Goal: Task Accomplishment & Management: Manage account settings

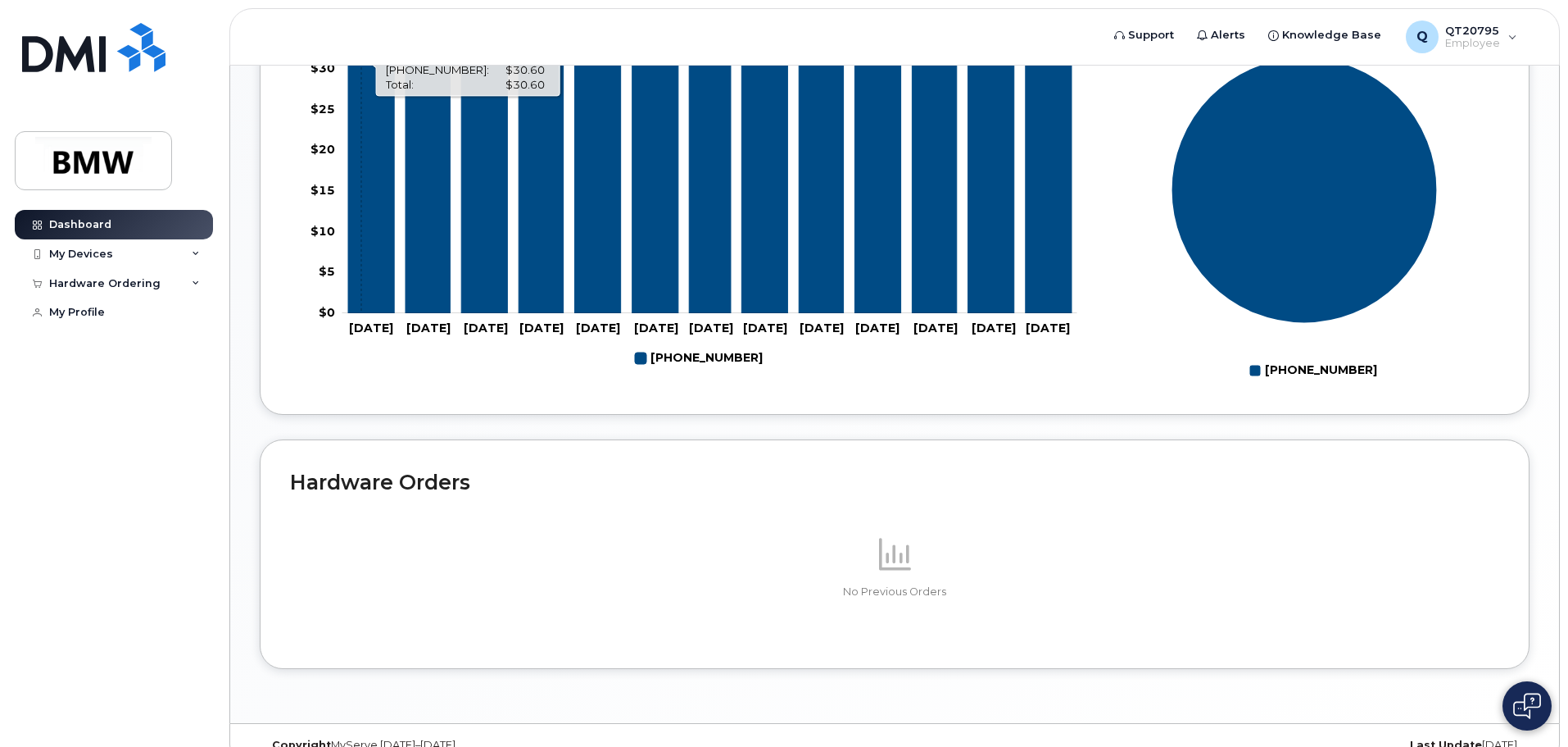
scroll to position [653, 0]
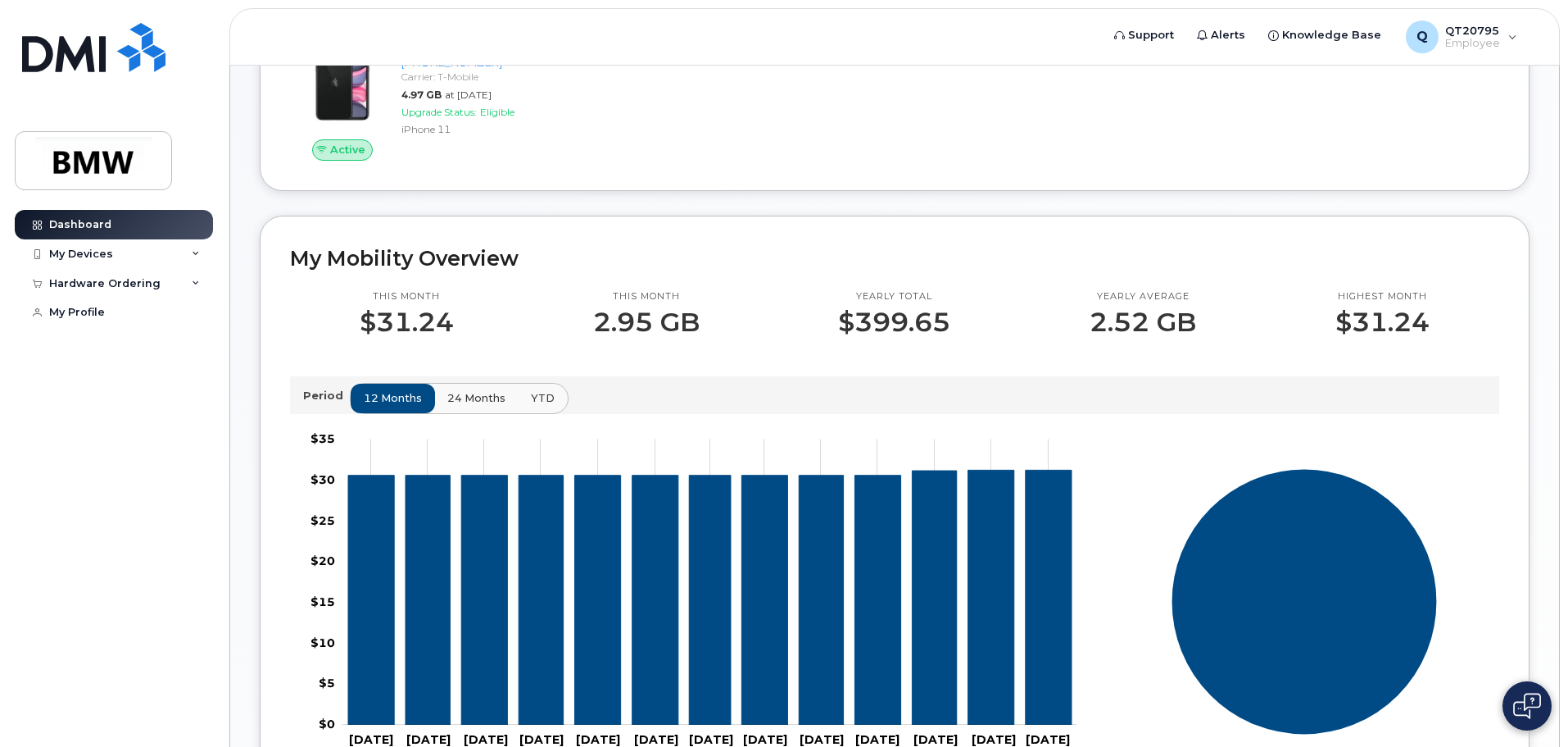
scroll to position [244, 0]
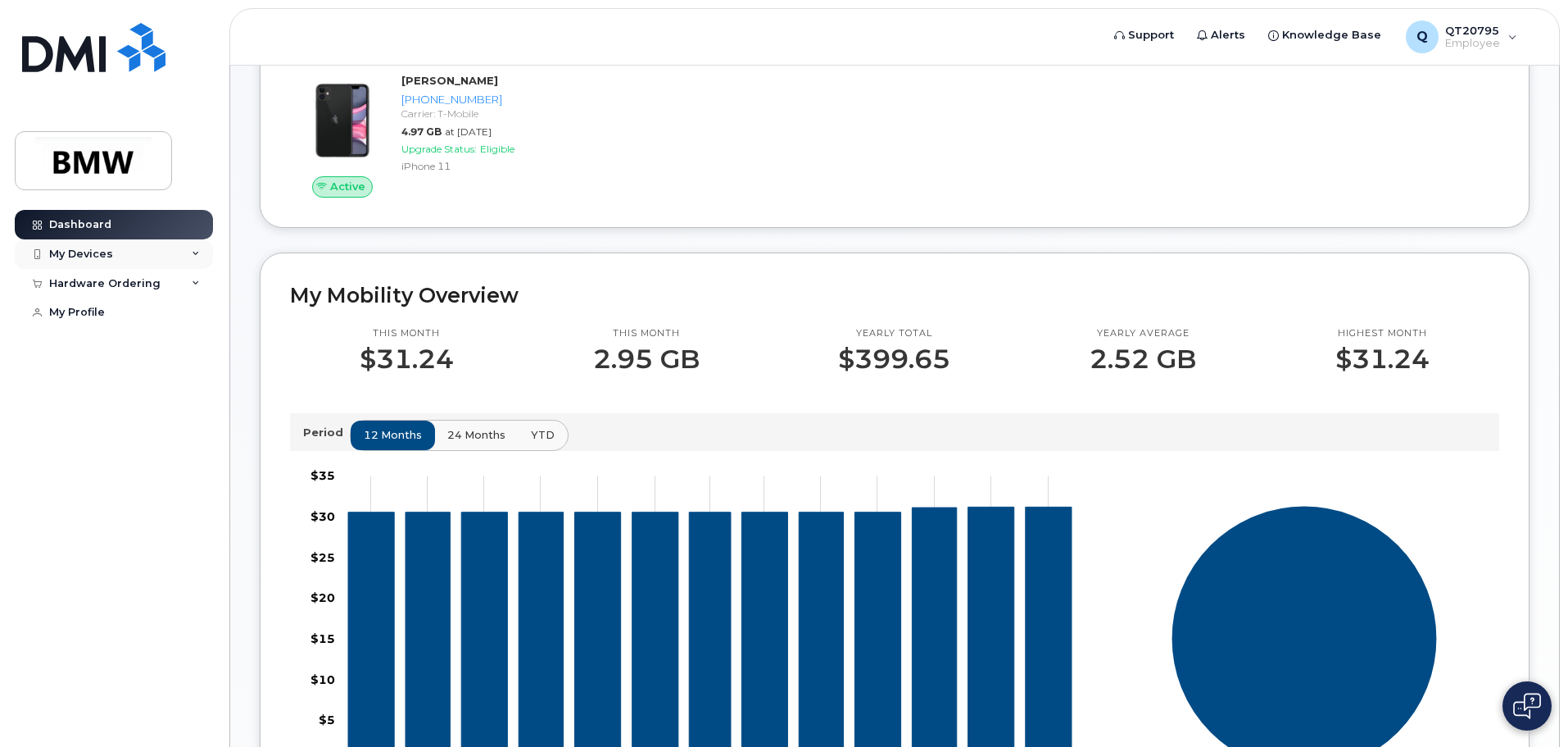
click at [200, 249] on div "My Devices" at bounding box center [113, 254] width 198 height 29
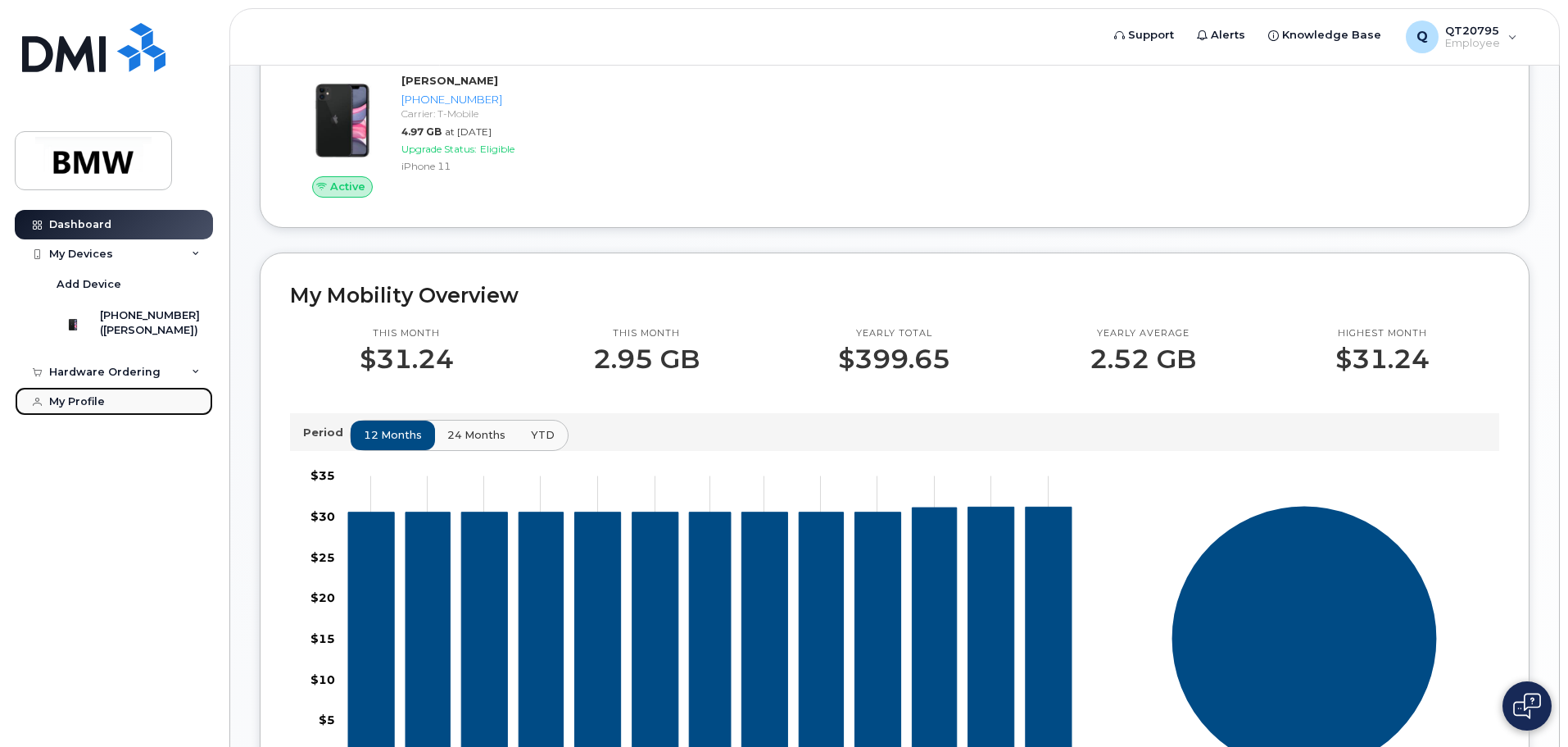
click at [78, 408] on div "My Profile" at bounding box center [77, 402] width 56 height 13
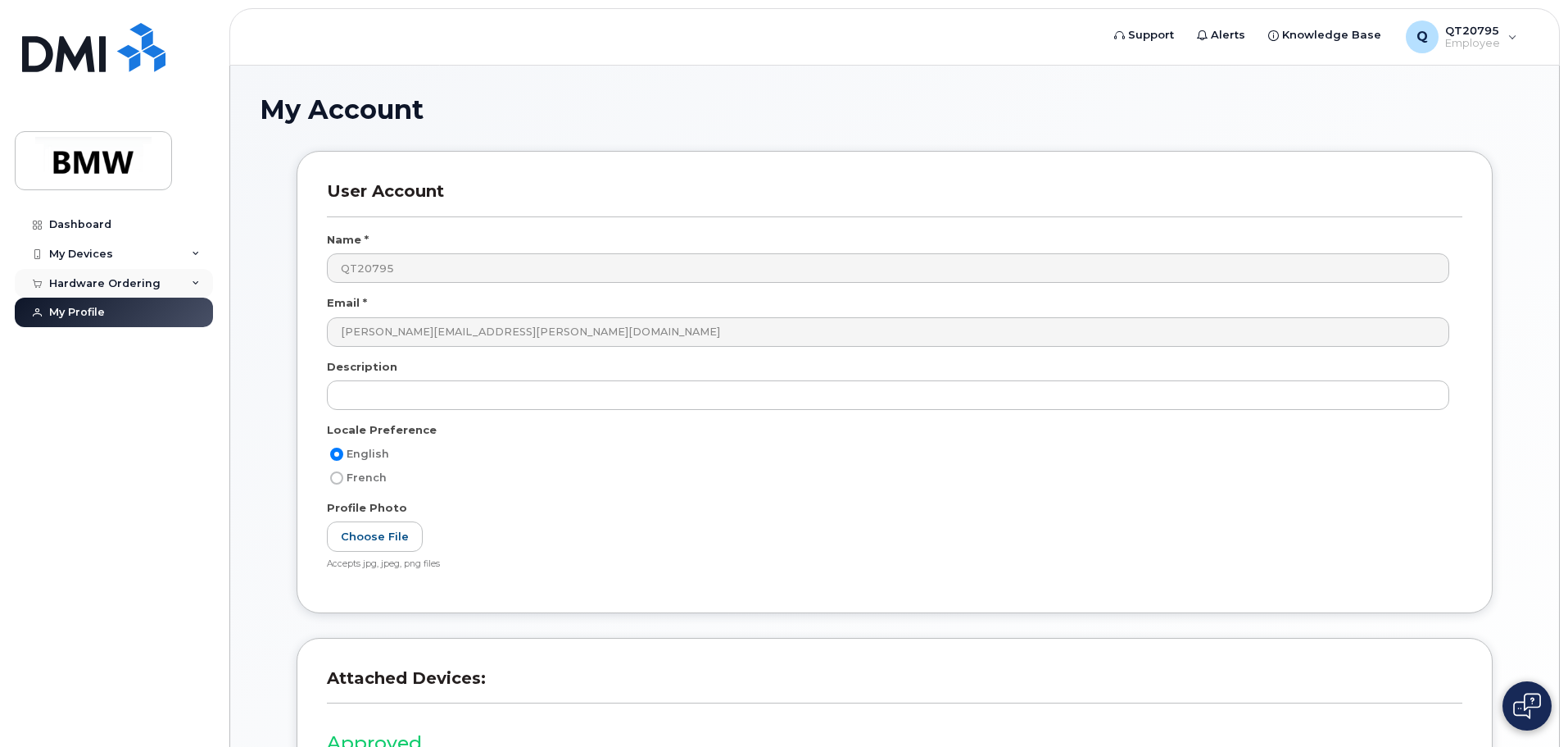
click at [199, 278] on div "Hardware Ordering" at bounding box center [113, 283] width 198 height 29
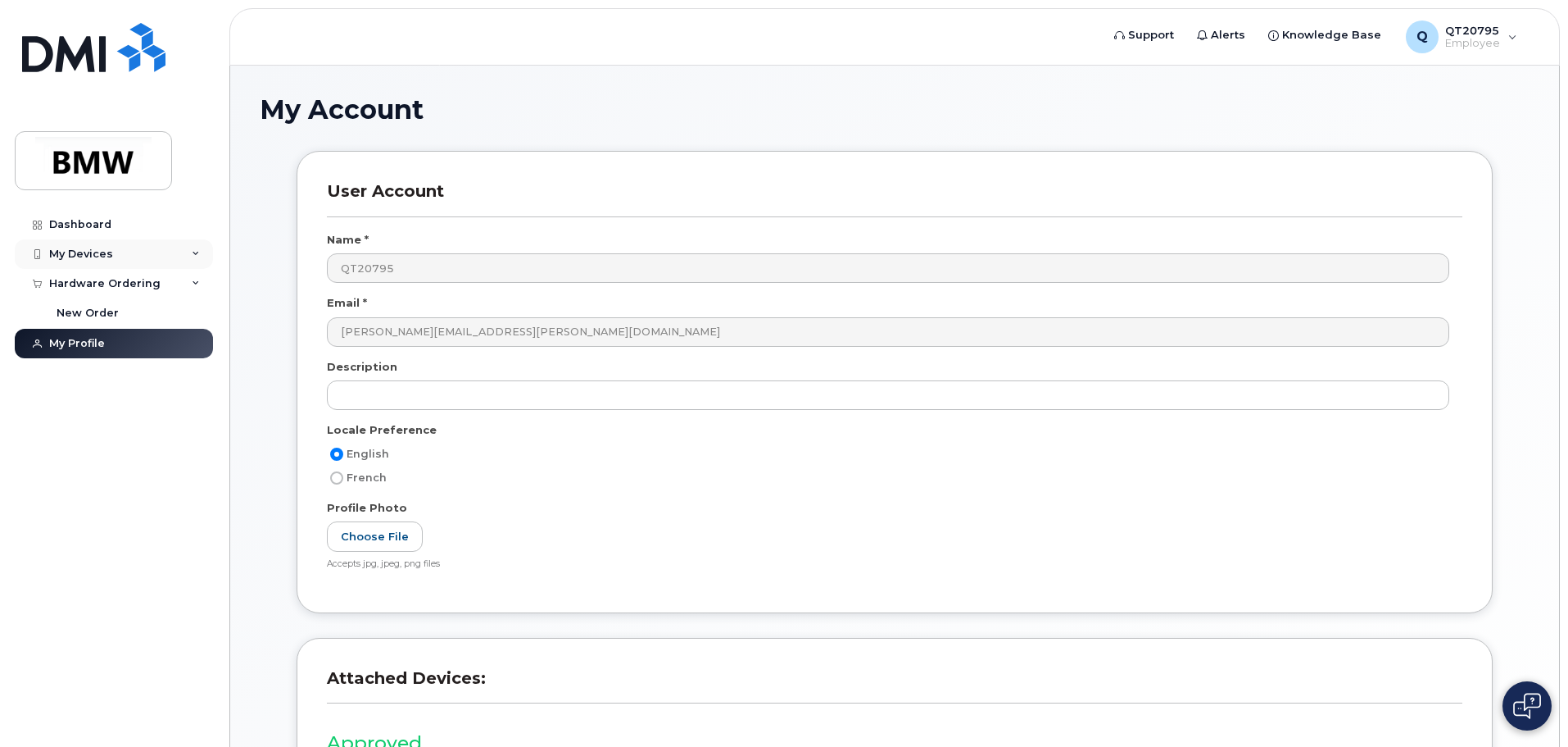
click at [196, 254] on icon at bounding box center [195, 254] width 8 height 8
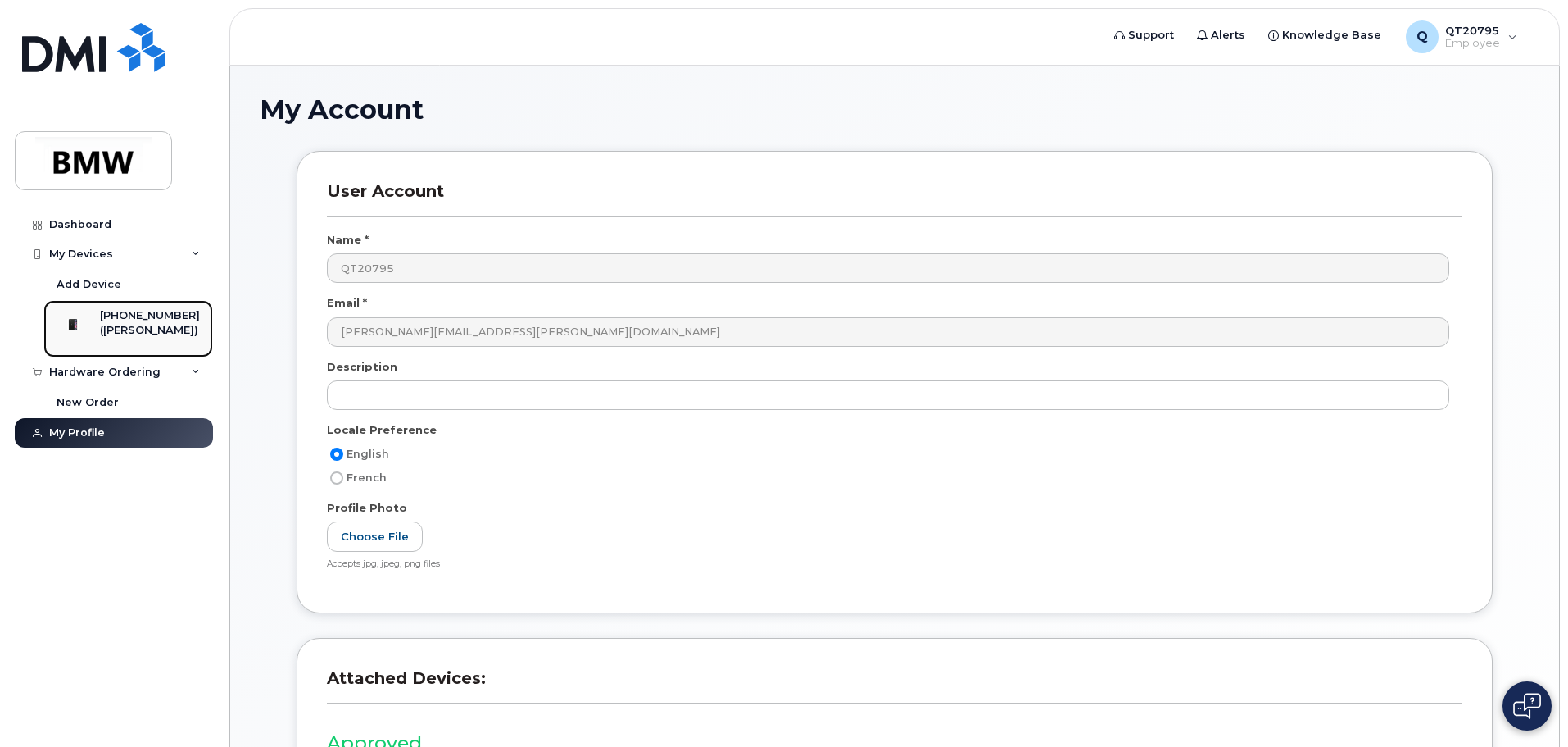
click at [143, 328] on div "([PERSON_NAME])" at bounding box center [151, 331] width 100 height 15
